Goal: Task Accomplishment & Management: Complete application form

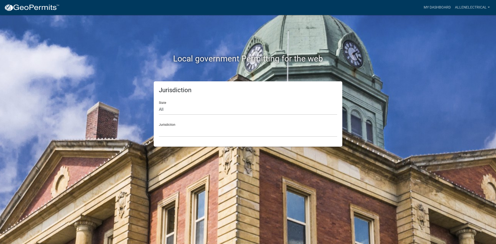
click at [220, 121] on div "Jurisdiction Custer County, Colorado Carroll County, Georgia Cook County, Georg…" at bounding box center [248, 128] width 178 height 18
click at [218, 128] on select "Custer County, Colorado Carroll County, Georgia Cook County, Georgia Crawford C…" at bounding box center [248, 131] width 178 height 11
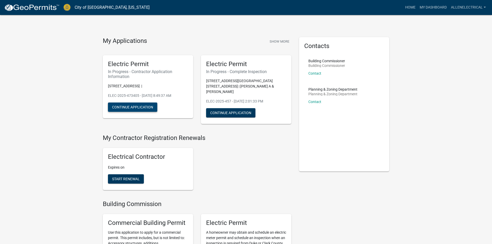
click at [139, 107] on button "Continue Application" at bounding box center [132, 107] width 49 height 9
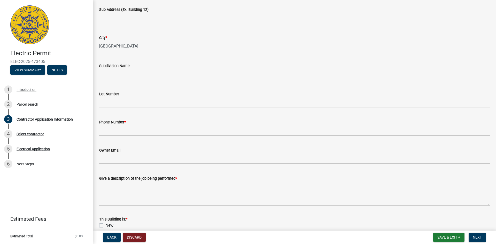
scroll to position [103, 0]
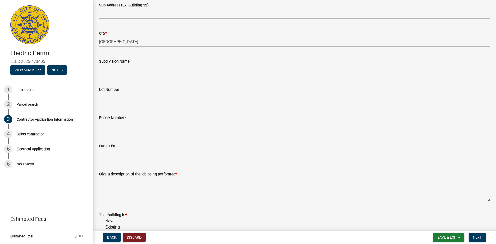
click at [145, 128] on input "Phone Number *" at bounding box center [294, 126] width 390 height 11
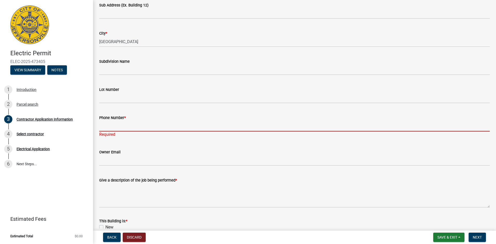
click at [140, 124] on input "Phone Number *" at bounding box center [294, 126] width 390 height 11
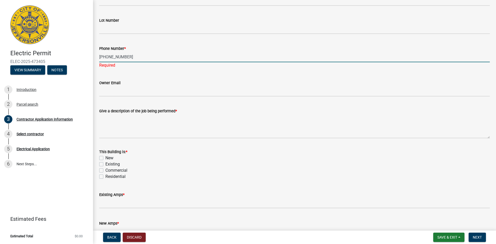
scroll to position [181, 0]
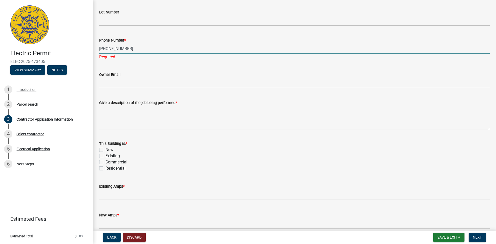
type input "[PHONE_NUMBER]"
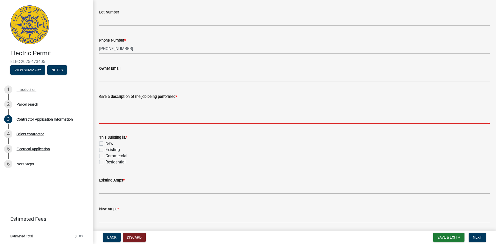
click at [138, 125] on wm-data-entity-input "Give a description of the job being performed *" at bounding box center [294, 107] width 390 height 42
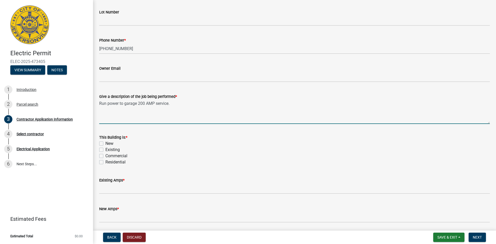
click at [136, 105] on textarea "Run power to garage 200 AMP service." at bounding box center [294, 112] width 390 height 24
type textarea "Run power to garage. 200 AMP service."
click at [106, 143] on label "New" at bounding box center [109, 143] width 8 height 6
click at [106, 143] on input "New" at bounding box center [106, 141] width 3 height 3
checkbox input "true"
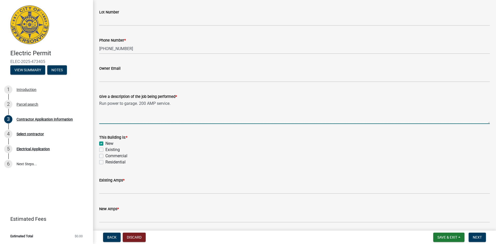
checkbox input "false"
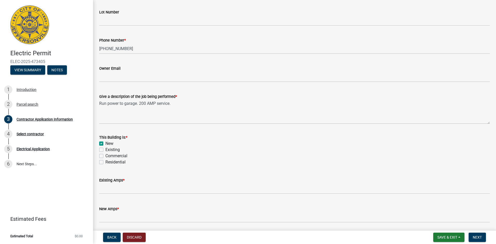
click at [105, 162] on label "Residential" at bounding box center [115, 162] width 20 height 6
click at [105, 162] on input "Residential" at bounding box center [106, 160] width 3 height 3
checkbox input "true"
checkbox input "false"
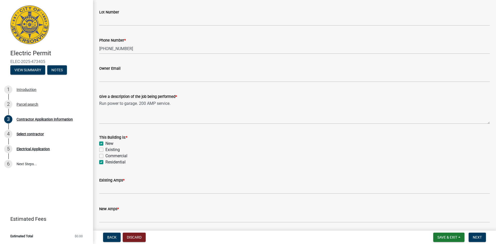
checkbox input "false"
checkbox input "true"
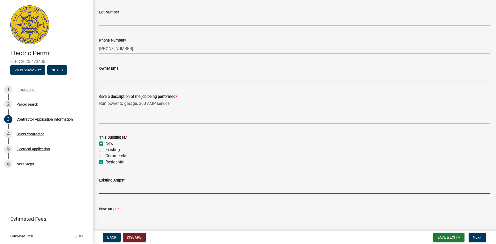
click at [112, 190] on input "text" at bounding box center [294, 188] width 390 height 11
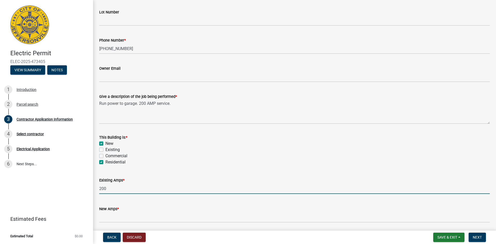
type input "200"
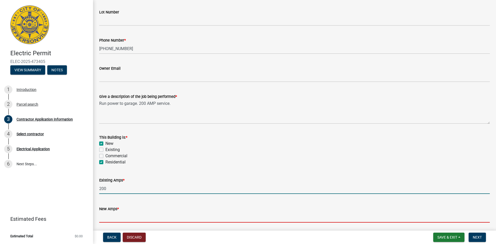
click at [112, 213] on input "text" at bounding box center [294, 217] width 390 height 11
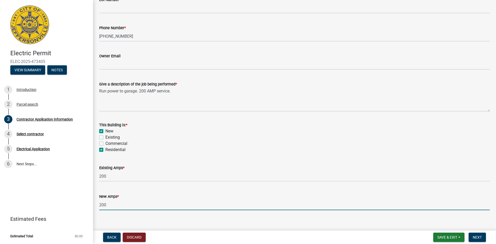
scroll to position [200, 0]
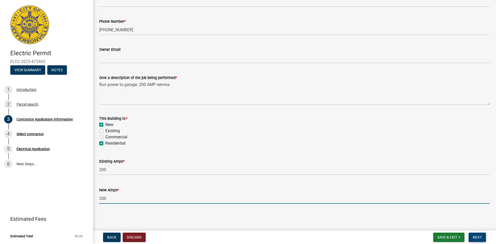
type input "200"
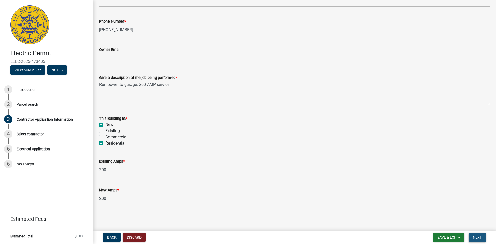
click at [478, 237] on span "Next" at bounding box center [477, 237] width 9 height 4
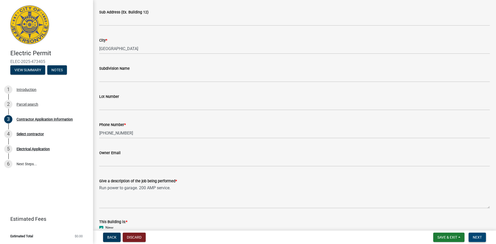
scroll to position [0, 0]
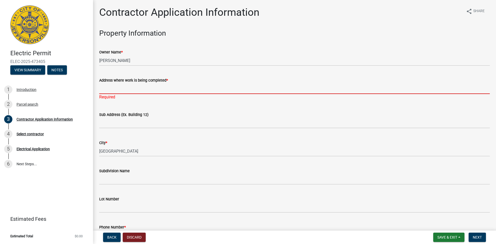
click at [126, 90] on input "Address where work is being completed *" at bounding box center [294, 88] width 390 height 11
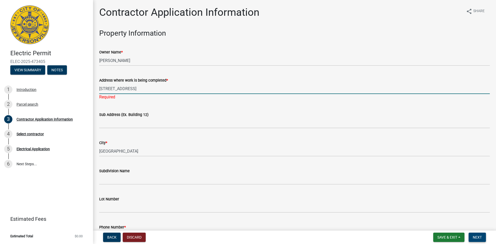
type input "[STREET_ADDRESS]"
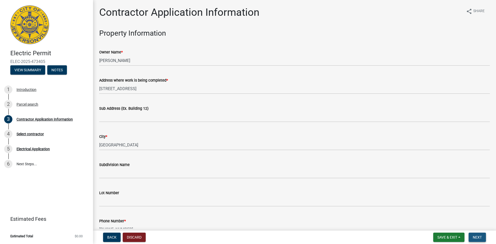
click at [476, 236] on span "Next" at bounding box center [477, 237] width 9 height 4
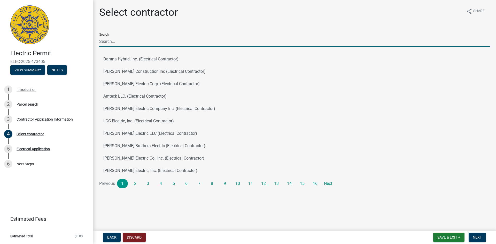
click at [125, 40] on input "Search" at bounding box center [294, 41] width 390 height 11
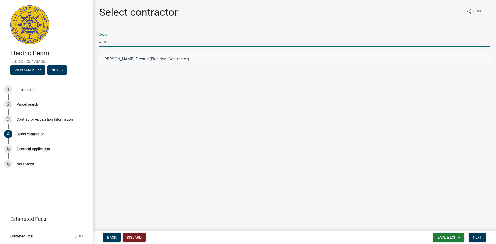
type input "alle"
click at [124, 58] on button "Allen Electric (Electrical Contractor)" at bounding box center [294, 59] width 390 height 12
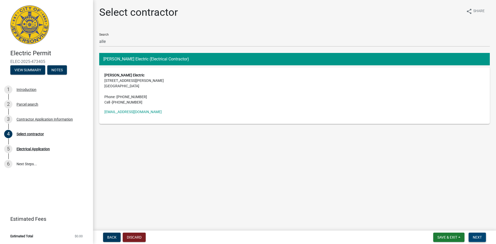
click at [477, 236] on span "Next" at bounding box center [477, 237] width 9 height 4
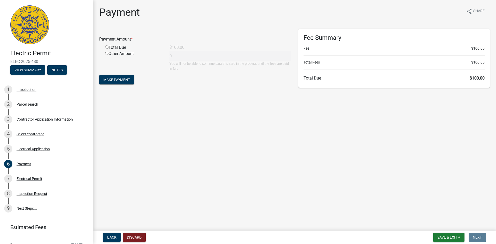
click at [107, 48] on input "radio" at bounding box center [106, 46] width 3 height 3
radio input "true"
type input "100"
click at [128, 80] on span "Make Payment" at bounding box center [116, 80] width 27 height 4
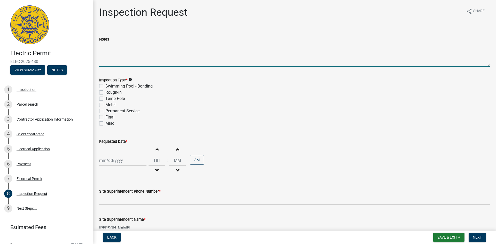
click at [99, 48] on textarea "Notes" at bounding box center [294, 54] width 390 height 24
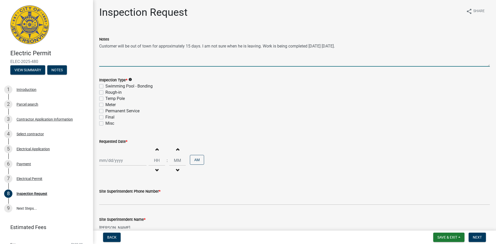
type textarea "Customer will be out of town for approximately 15 days. I am not sure when he i…"
click at [105, 117] on label "Final" at bounding box center [109, 117] width 9 height 6
click at [105, 117] on input "Final" at bounding box center [106, 115] width 3 height 3
checkbox input "true"
checkbox input "false"
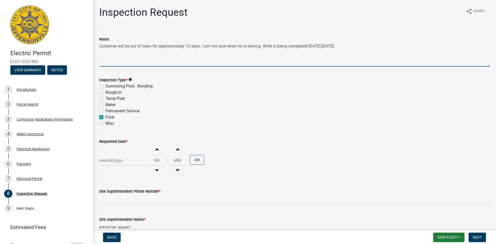
checkbox input "false"
checkbox input "true"
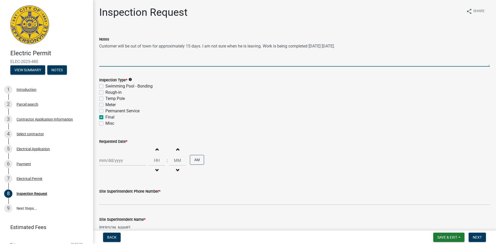
checkbox input "false"
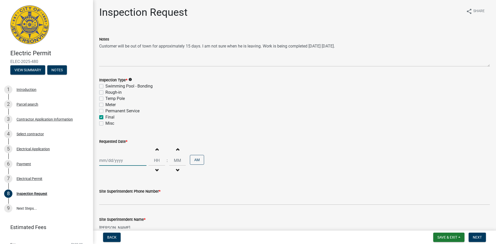
click at [116, 158] on div at bounding box center [122, 160] width 47 height 11
select select "9"
select select "2025"
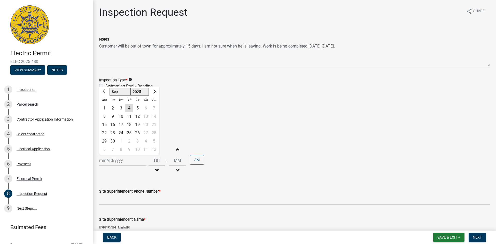
click at [129, 109] on div "4" at bounding box center [129, 108] width 8 height 8
type input "[DATE]"
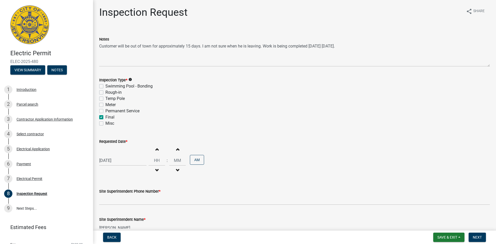
click at [155, 149] on span "button" at bounding box center [156, 149] width 3 height 4
type input "01"
type input "00"
click at [155, 149] on span "button" at bounding box center [156, 149] width 3 height 4
click at [157, 168] on button "Decrement hours" at bounding box center [156, 170] width 11 height 9
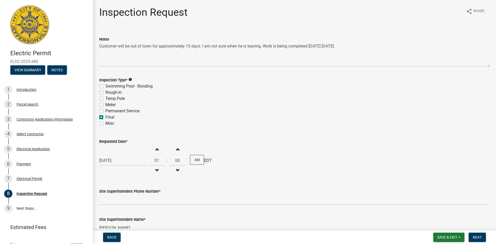
click at [155, 168] on span "button" at bounding box center [156, 170] width 3 height 4
type input "12"
click at [191, 163] on button "AM" at bounding box center [197, 160] width 14 height 10
click at [218, 164] on div "[DATE] Increment hours 12 Decrement hours : Increment minutes 00 Decrement minu…" at bounding box center [294, 161] width 390 height 32
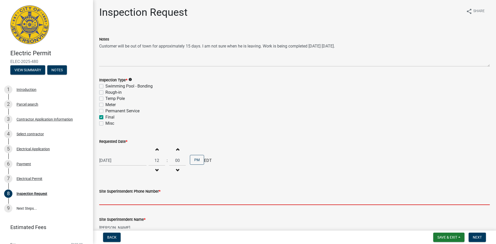
click at [151, 200] on input "Site Superintendent Phone Number *" at bounding box center [294, 199] width 390 height 11
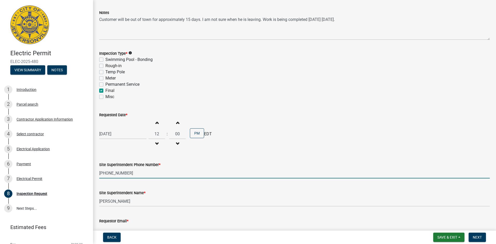
scroll to position [52, 0]
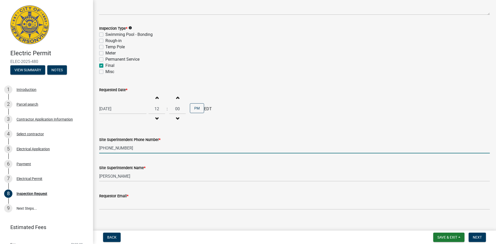
type input "[PHONE_NUMBER]"
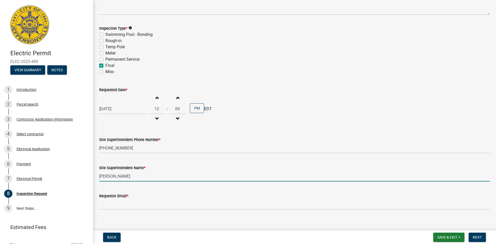
click at [110, 178] on input "[PERSON_NAME]" at bounding box center [294, 176] width 390 height 11
drag, startPoint x: 124, startPoint y: 177, endPoint x: 88, endPoint y: 175, distance: 36.0
click at [89, 175] on div "Electric Permit ELEC-2025-480 View Summary Notes 1 Introduction 2 Parcel search…" at bounding box center [248, 122] width 496 height 244
type input "C"
type input "[PERSON_NAME]"
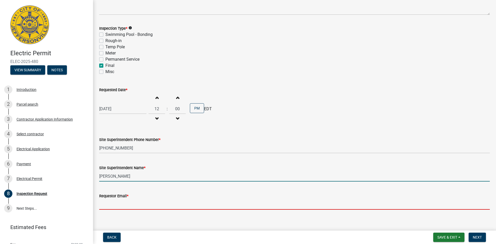
click at [107, 201] on input "Requestor Email *" at bounding box center [294, 204] width 390 height 11
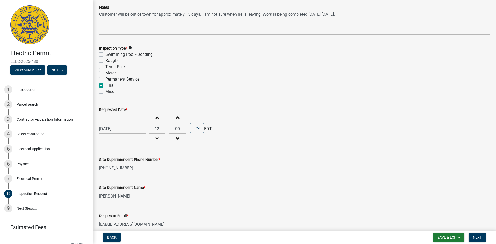
scroll to position [57, 0]
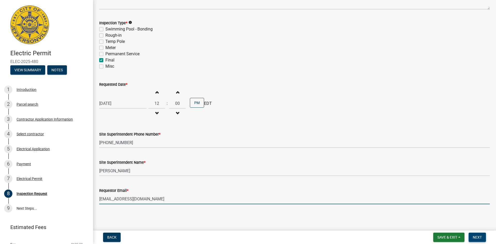
type input "[EMAIL_ADDRESS][DOMAIN_NAME]"
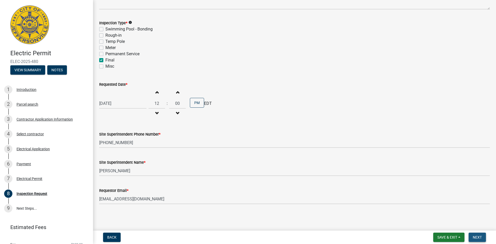
click at [477, 237] on span "Next" at bounding box center [477, 237] width 9 height 4
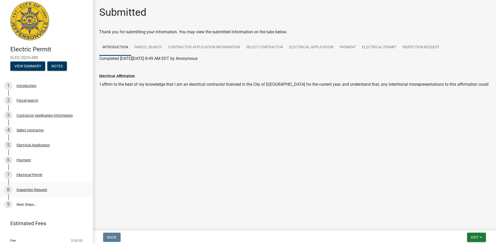
scroll to position [3, 0]
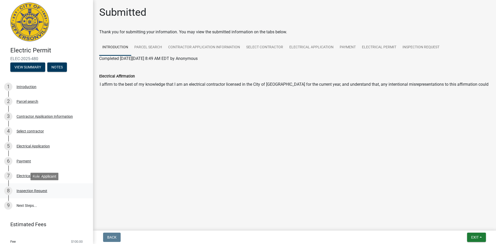
click at [24, 192] on div "Inspection Request" at bounding box center [32, 191] width 31 height 4
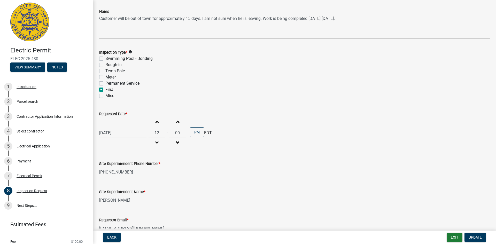
scroll to position [57, 0]
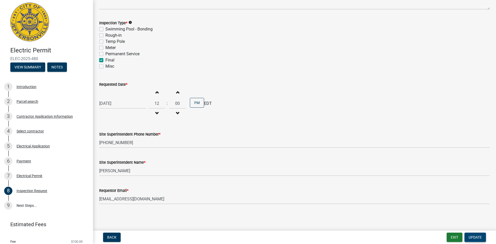
click at [470, 236] on span "Update" at bounding box center [474, 237] width 13 height 4
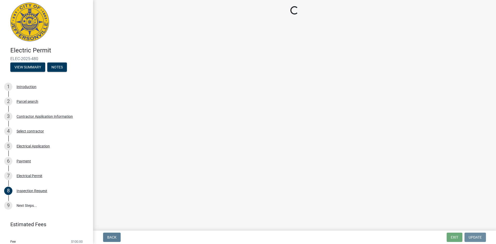
scroll to position [0, 0]
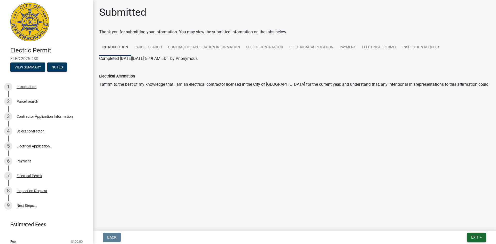
click at [478, 236] on span "Exit" at bounding box center [474, 237] width 7 height 4
click at [467, 221] on button "Save & Exit" at bounding box center [464, 224] width 41 height 12
